Goal: Find specific page/section: Find specific page/section

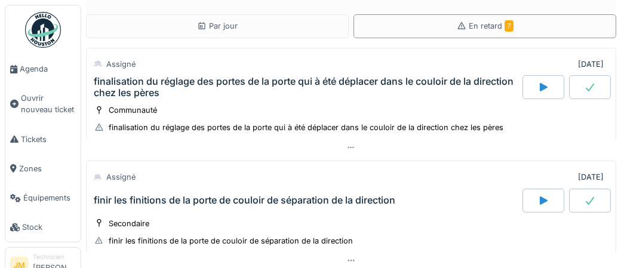
scroll to position [948, 0]
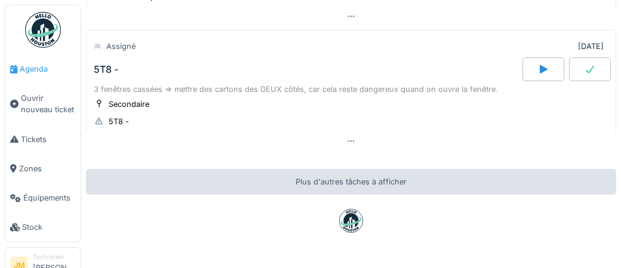
click at [32, 67] on span "Agenda" at bounding box center [48, 68] width 56 height 11
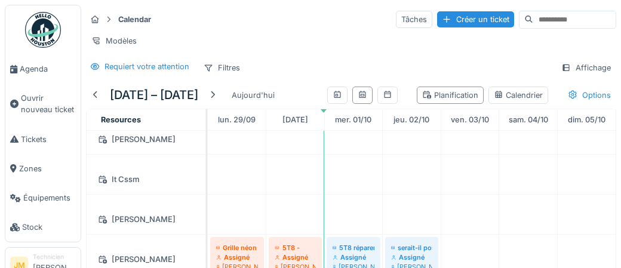
scroll to position [186, 0]
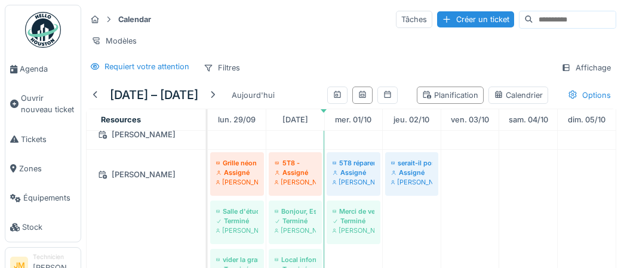
click at [128, 173] on div "[PERSON_NAME]" at bounding box center [146, 174] width 104 height 15
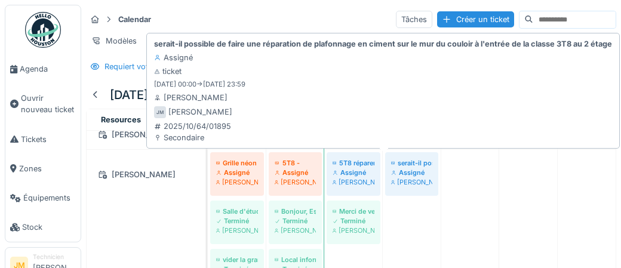
click at [408, 177] on div "[PERSON_NAME]" at bounding box center [411, 182] width 41 height 10
